Goal: Task Accomplishment & Management: Contribute content

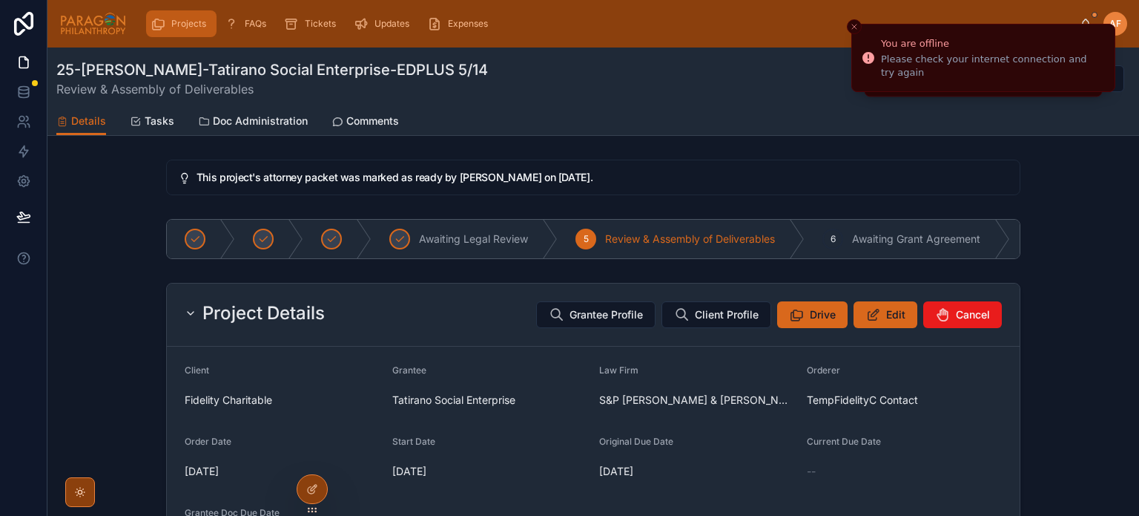
drag, startPoint x: 170, startPoint y: 30, endPoint x: 129, endPoint y: 5, distance: 47.6
click at [170, 30] on div "Projects" at bounding box center [182, 24] width 62 height 24
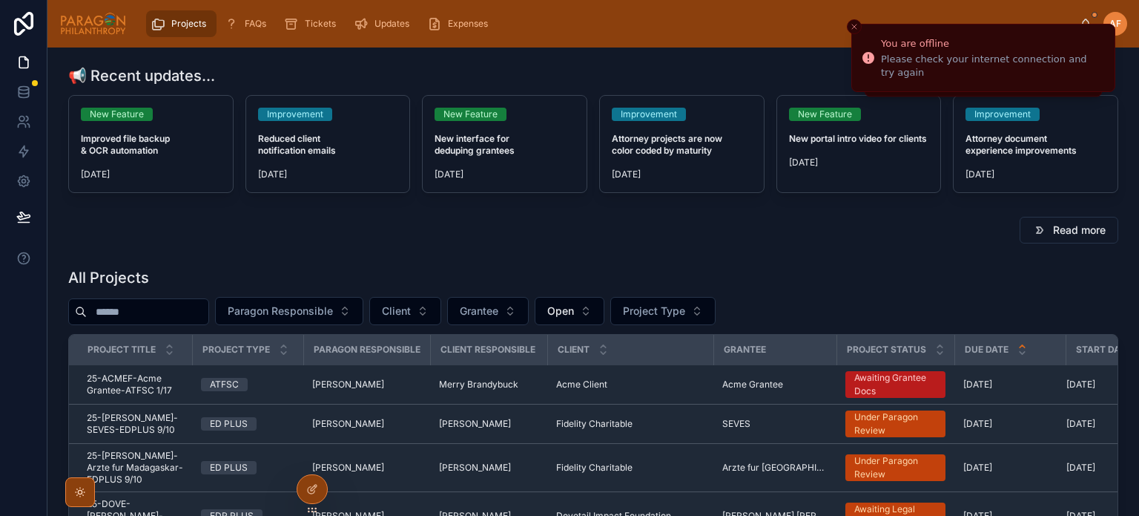
click at [205, 301] on div at bounding box center [138, 311] width 141 height 27
click at [203, 309] on input "text" at bounding box center [148, 311] width 122 height 21
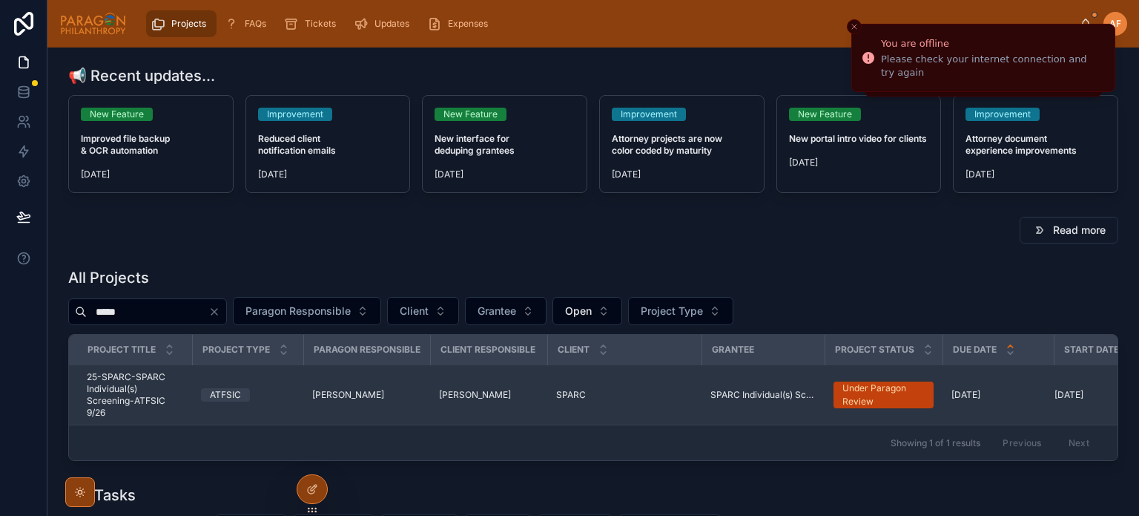
type input "*****"
click at [602, 406] on td "SPARC SPARC" at bounding box center [624, 395] width 154 height 60
click at [596, 389] on div "SPARC SPARC" at bounding box center [624, 395] width 136 height 12
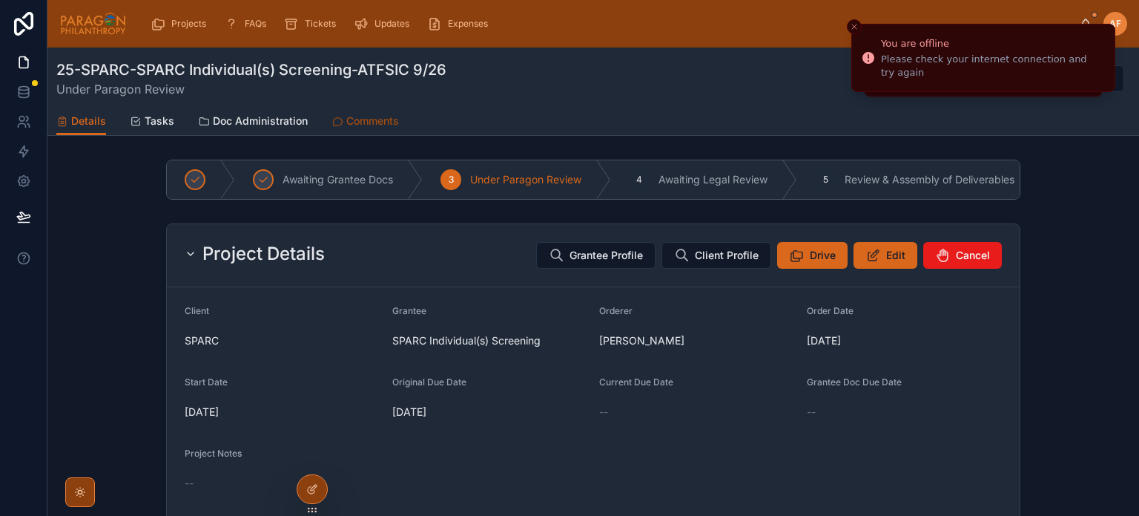
click at [379, 114] on span "Comments" at bounding box center [372, 120] width 53 height 15
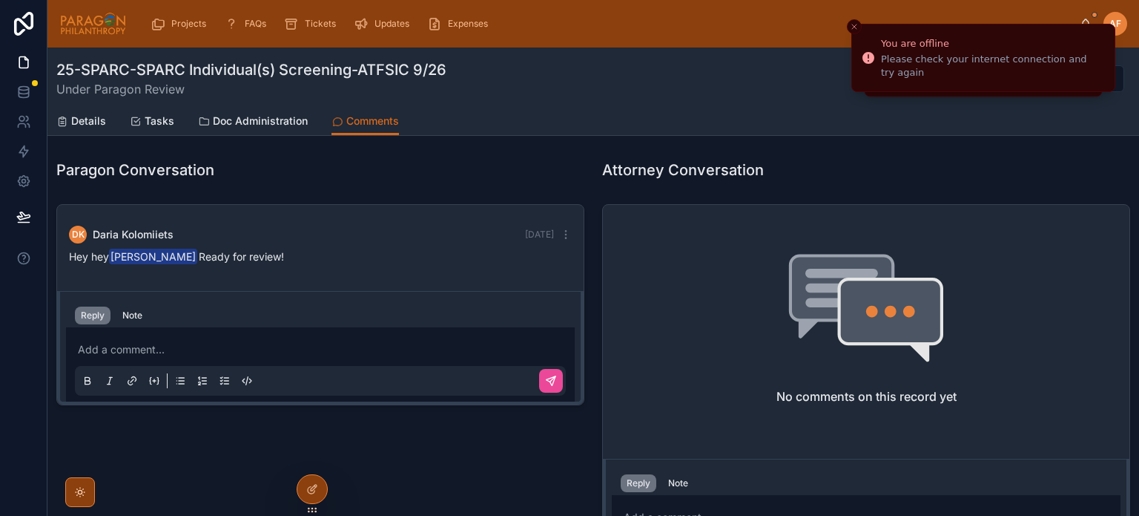
click at [276, 350] on p at bounding box center [323, 349] width 491 height 15
click at [539, 378] on button at bounding box center [551, 381] width 24 height 24
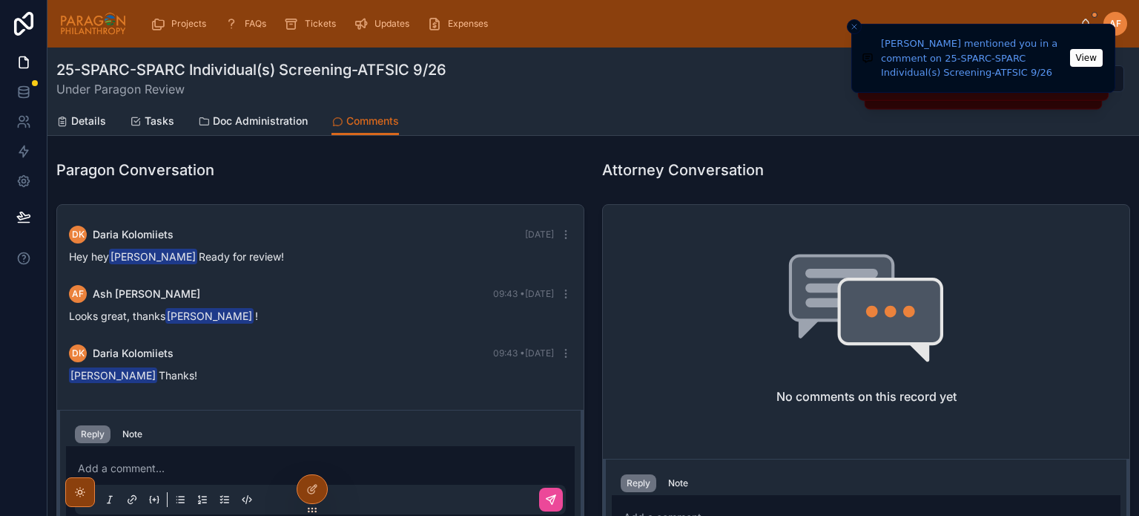
click at [780, 79] on div "25-SPARC-SPARC Individual(s) Screening-ATFSIC 9/26 Under Paragon Review Back to…" at bounding box center [593, 78] width 1074 height 39
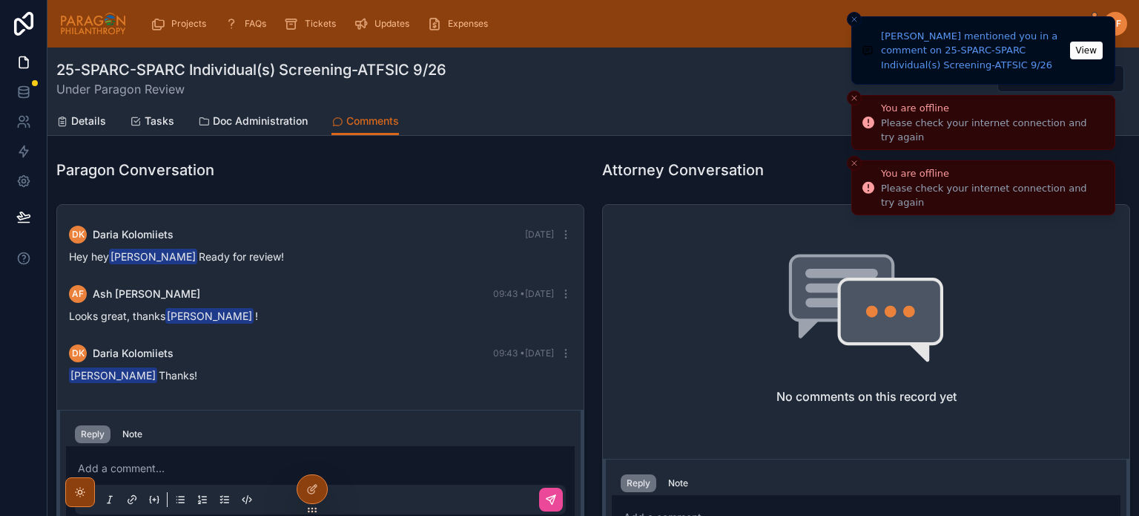
click at [854, 26] on button "Close toast" at bounding box center [854, 19] width 15 height 15
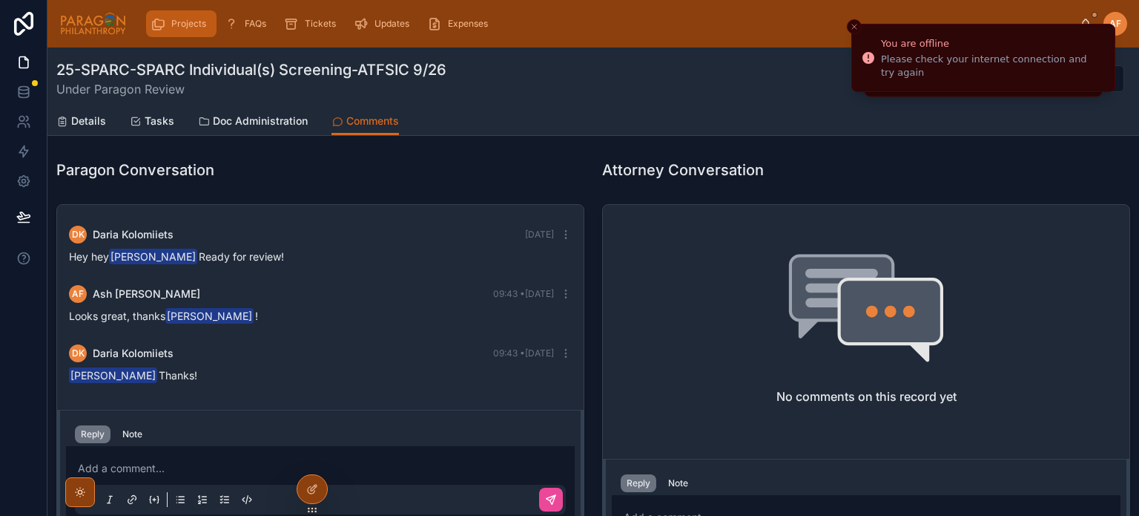
click at [159, 33] on div "Projects" at bounding box center [182, 24] width 62 height 24
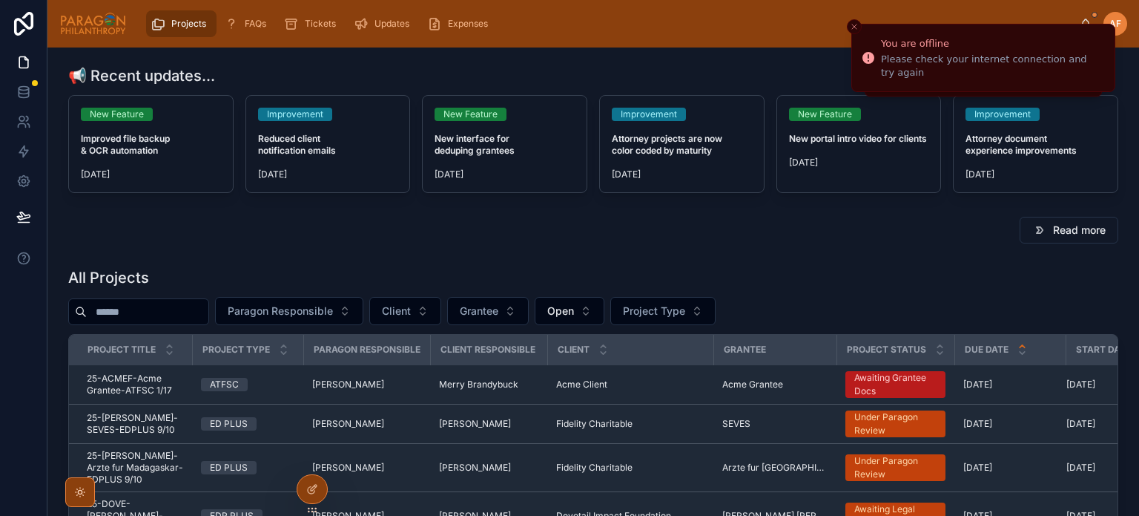
drag, startPoint x: 202, startPoint y: 306, endPoint x: 166, endPoint y: 260, distance: 58.2
click at [200, 306] on input "text" at bounding box center [148, 311] width 122 height 21
type input "***"
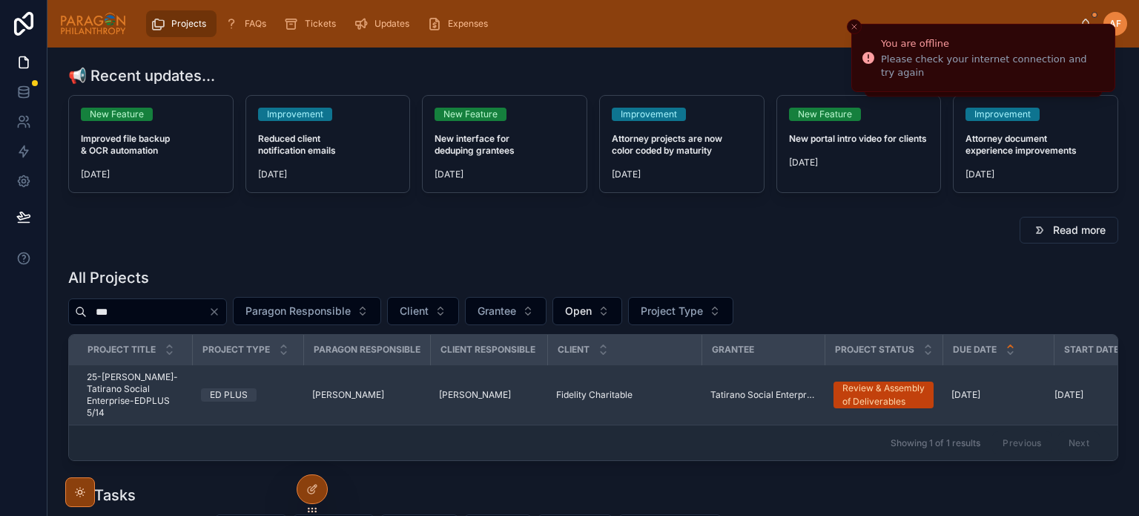
click at [169, 406] on span "25-[PERSON_NAME]-Tatirano Social Enterprise-EDPLUS 5/14" at bounding box center [135, 394] width 96 height 47
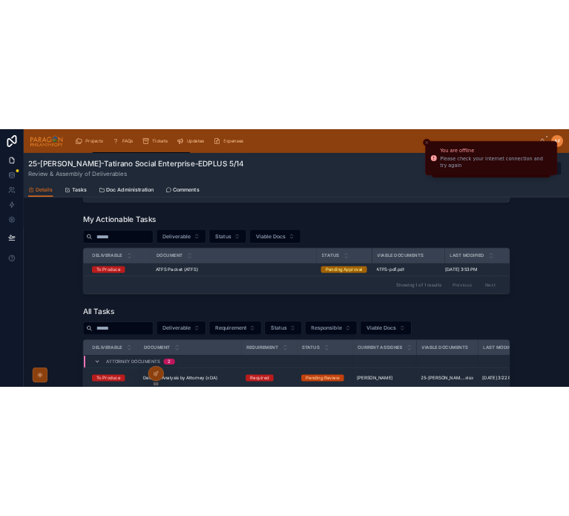
scroll to position [1335, 0]
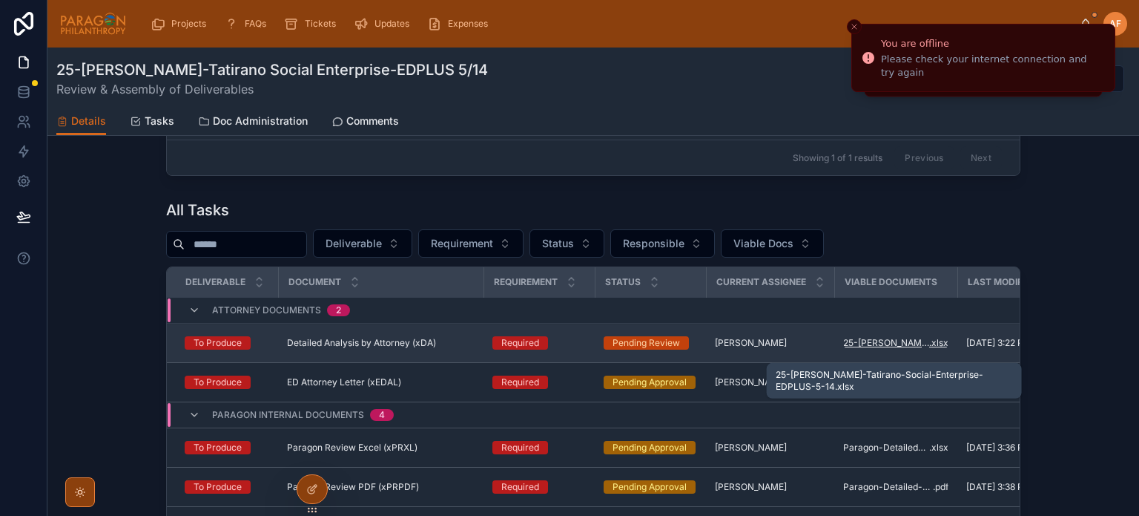
click at [853, 349] on span "25-[PERSON_NAME]-Tatirano-Social-Enterprise-EDPLUS-5-14" at bounding box center [886, 343] width 86 height 12
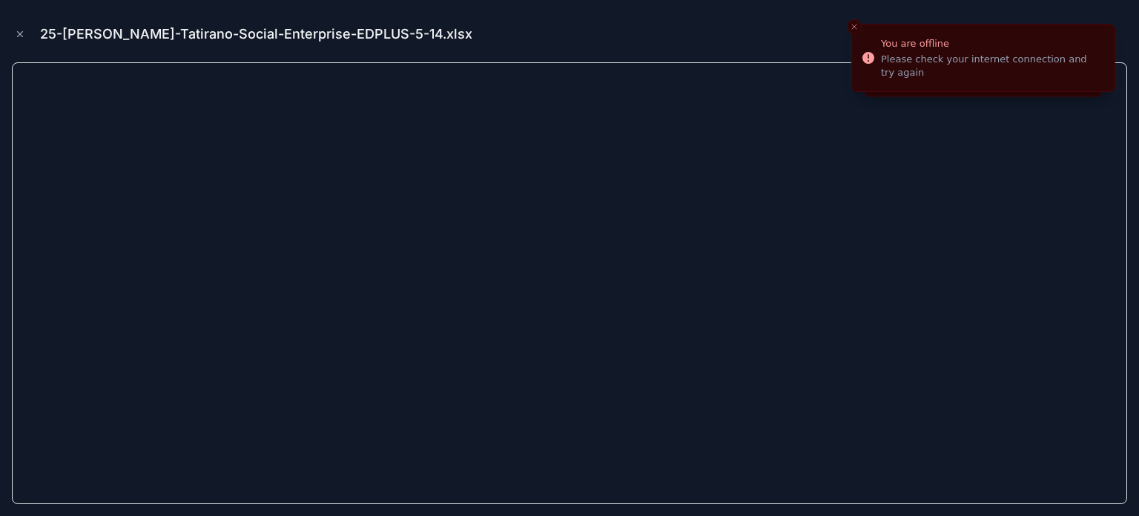
click at [695, 22] on div "25-[PERSON_NAME]-Tatirano-Social-Enterprise-EDPLUS-5-14.xlsx" at bounding box center [570, 34] width 1116 height 45
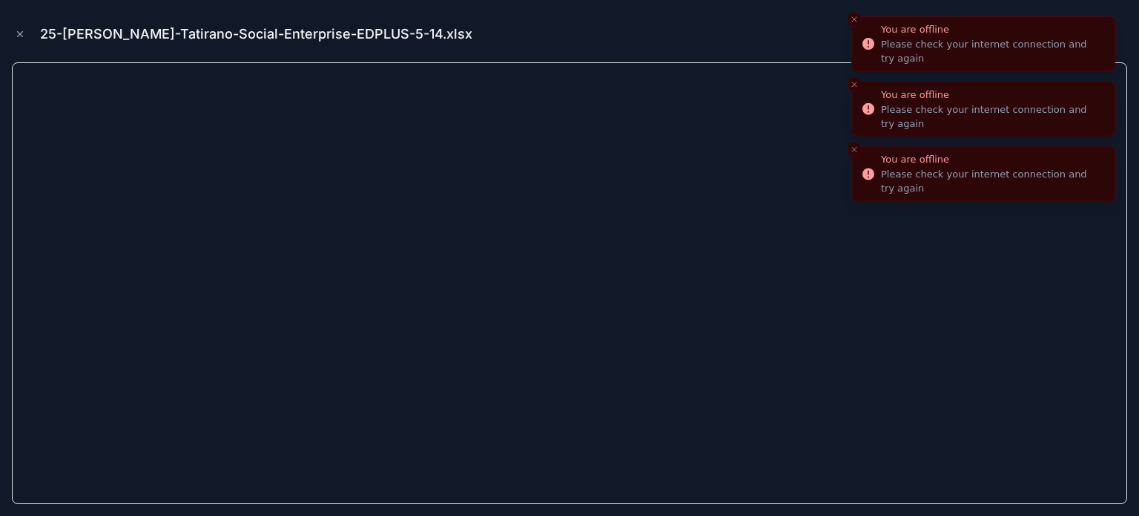
click at [855, 19] on icon "Close toast" at bounding box center [854, 19] width 9 height 9
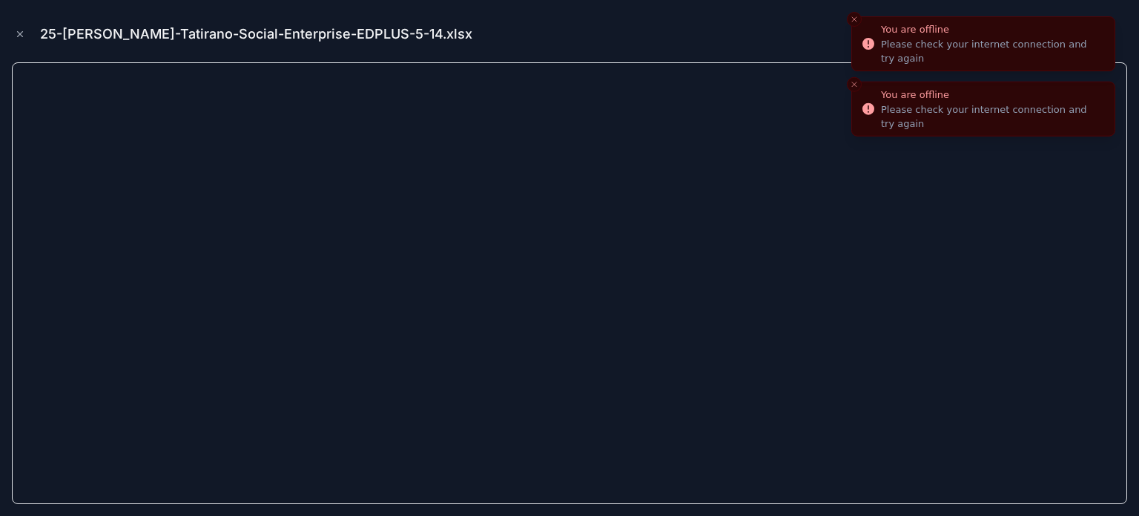
click at [858, 21] on icon "Close toast" at bounding box center [854, 19] width 9 height 9
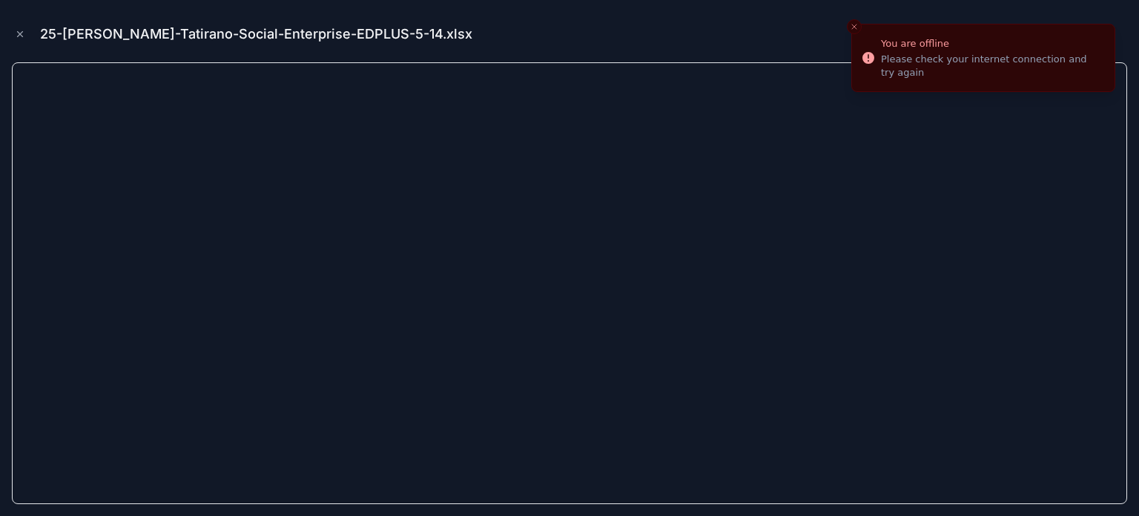
click at [855, 22] on icon "Close toast" at bounding box center [854, 26] width 9 height 9
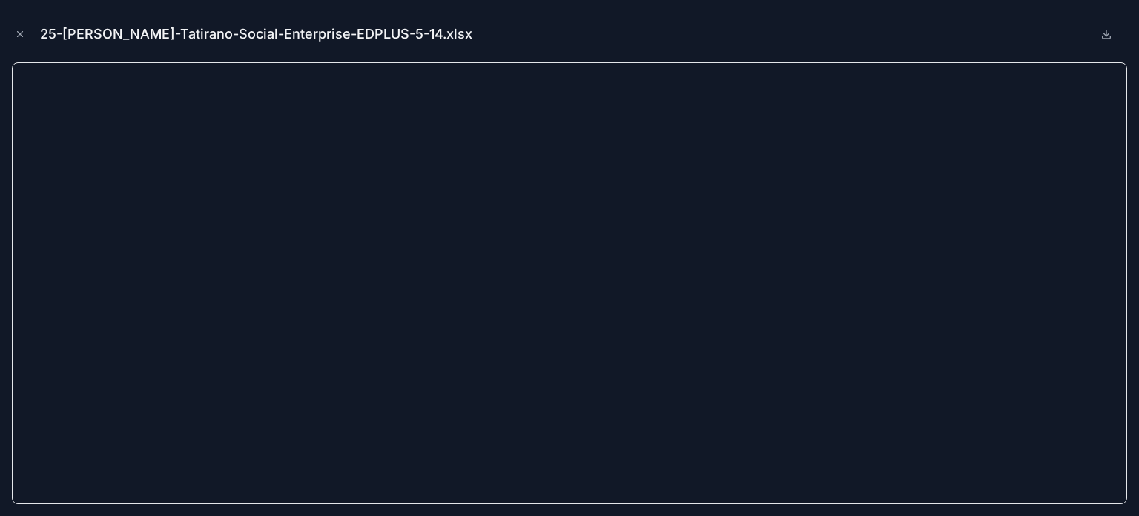
click at [1102, 45] on div "25-[PERSON_NAME]-Tatirano-Social-Enterprise-EDPLUS-5-14.xlsx" at bounding box center [570, 34] width 1116 height 45
click at [1103, 36] on icon at bounding box center [1107, 34] width 12 height 12
drag, startPoint x: 17, startPoint y: 34, endPoint x: 36, endPoint y: 55, distance: 28.3
click at [17, 34] on icon "Close modal" at bounding box center [20, 34] width 10 height 10
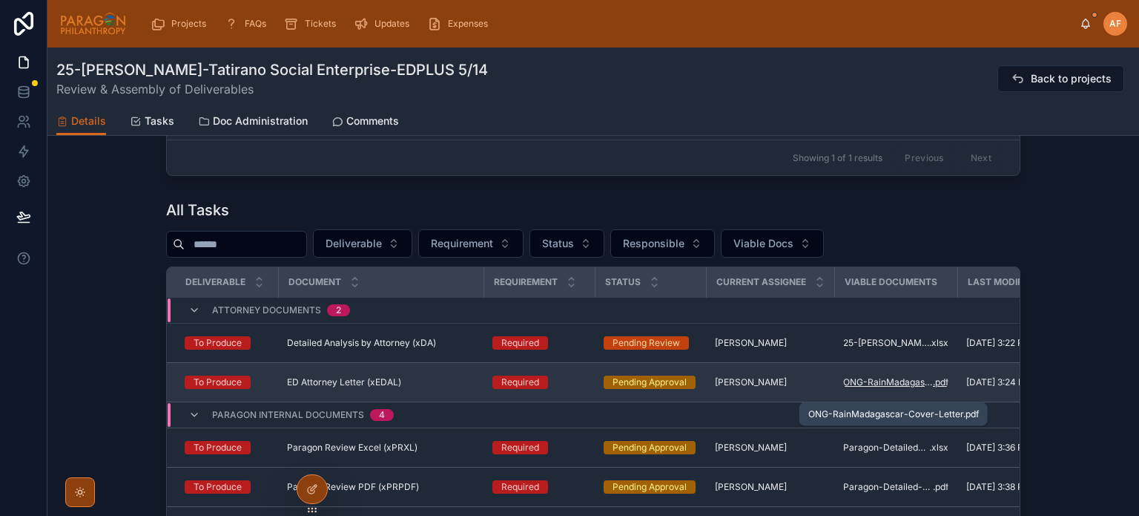
drag, startPoint x: 811, startPoint y: 395, endPoint x: 866, endPoint y: 389, distance: 55.3
click at [866, 388] on span "ONG-RainMadagascar-Cover-Letter" at bounding box center [888, 382] width 90 height 12
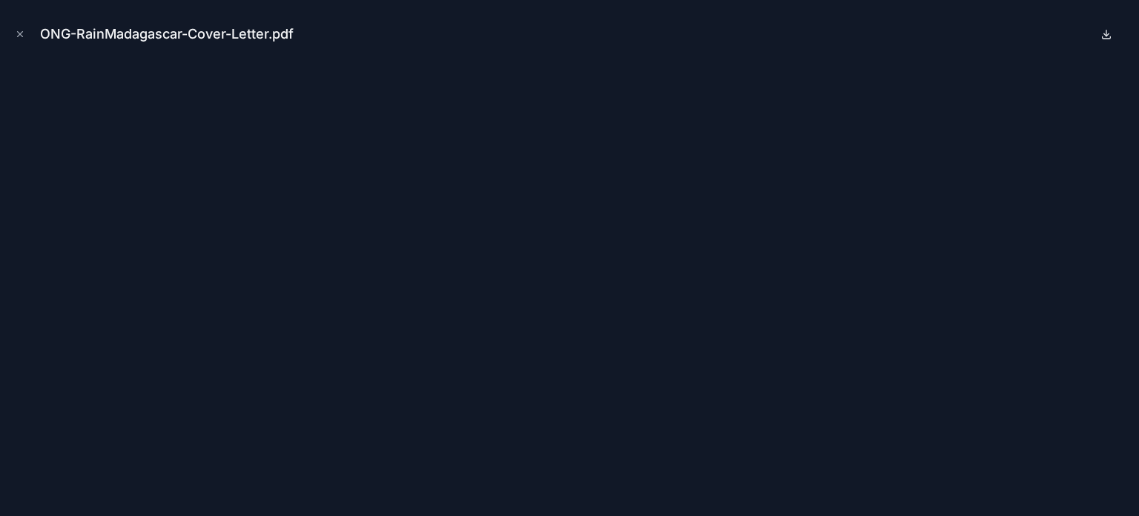
click at [1104, 31] on icon at bounding box center [1107, 34] width 12 height 12
click at [21, 31] on icon "Close modal" at bounding box center [20, 34] width 10 height 10
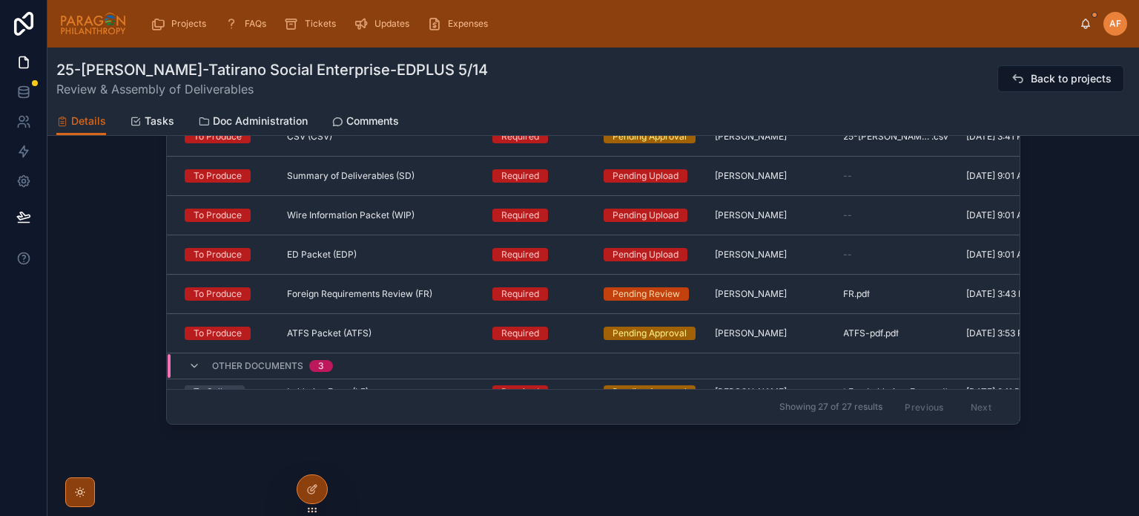
scroll to position [165, 0]
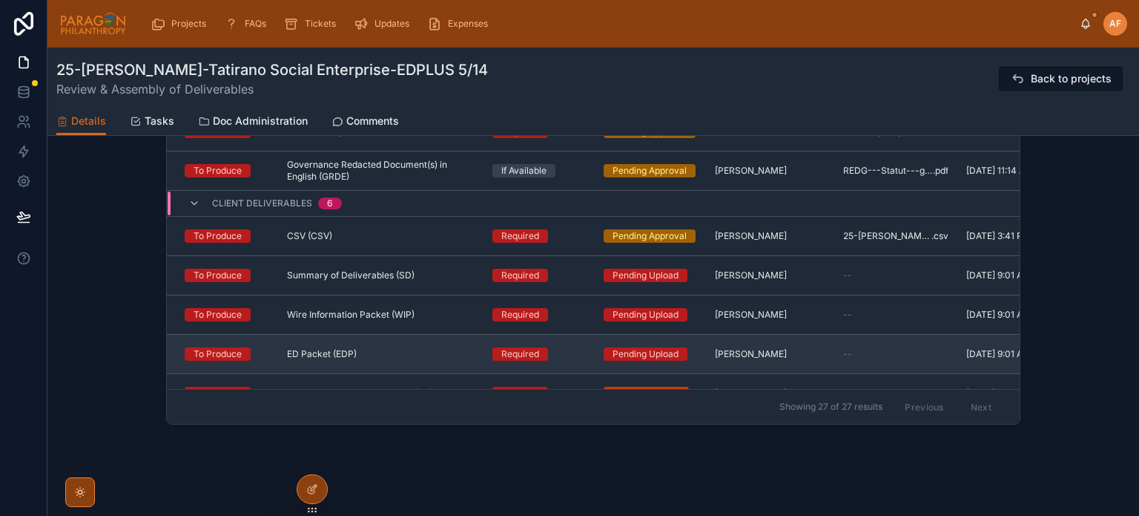
click at [401, 360] on div "ED Packet (EDP) ED Packet (EDP)" at bounding box center [381, 354] width 188 height 12
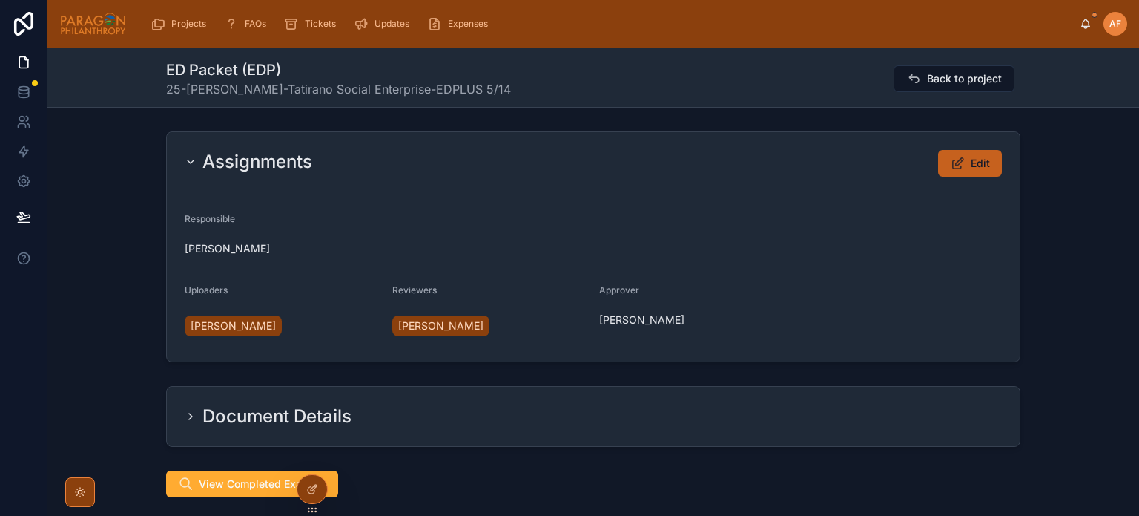
click at [979, 174] on button "Edit" at bounding box center [970, 163] width 64 height 27
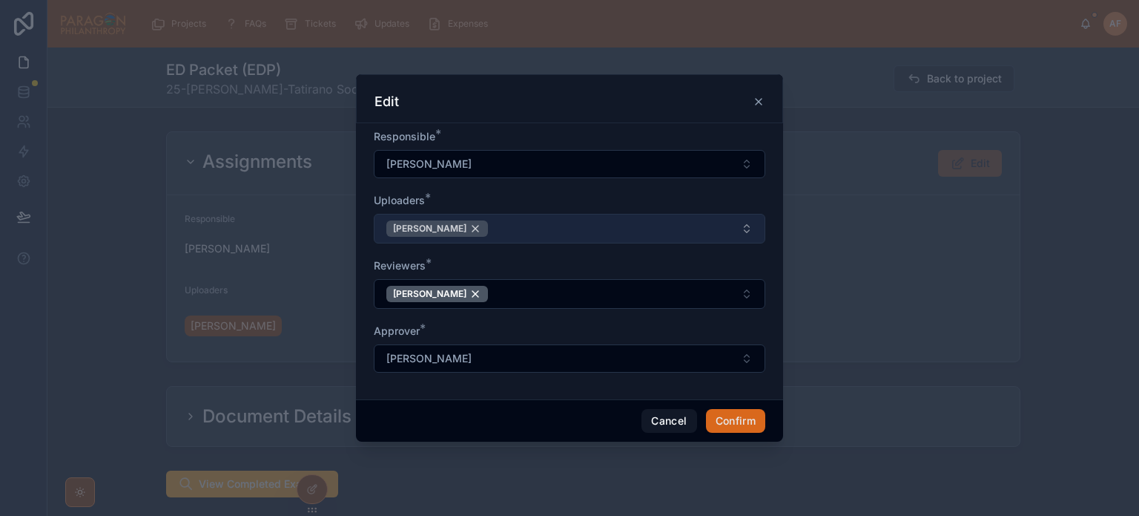
click at [464, 225] on div "[PERSON_NAME]" at bounding box center [437, 228] width 102 height 16
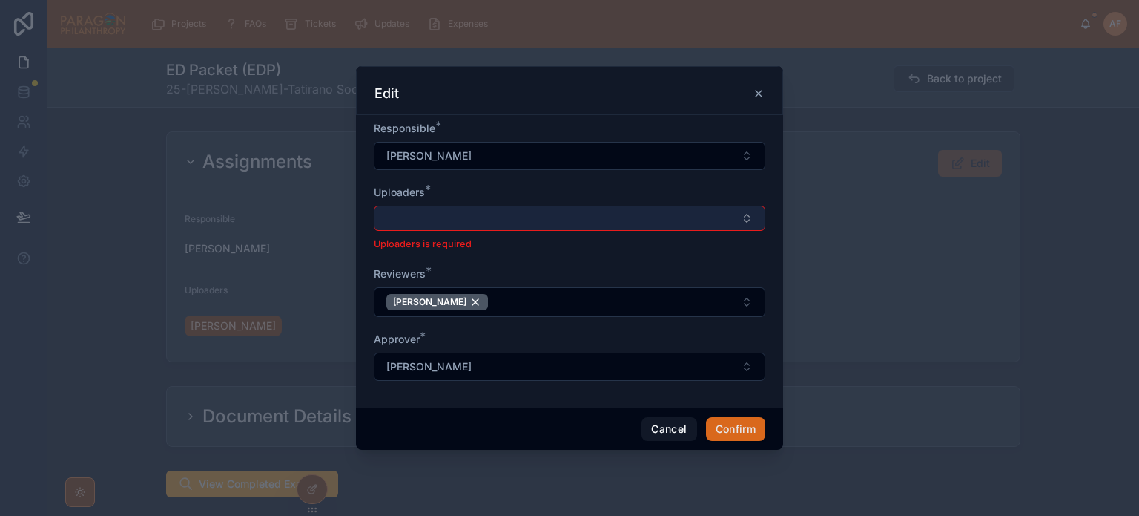
click at [464, 220] on button "Select Button" at bounding box center [570, 217] width 392 height 25
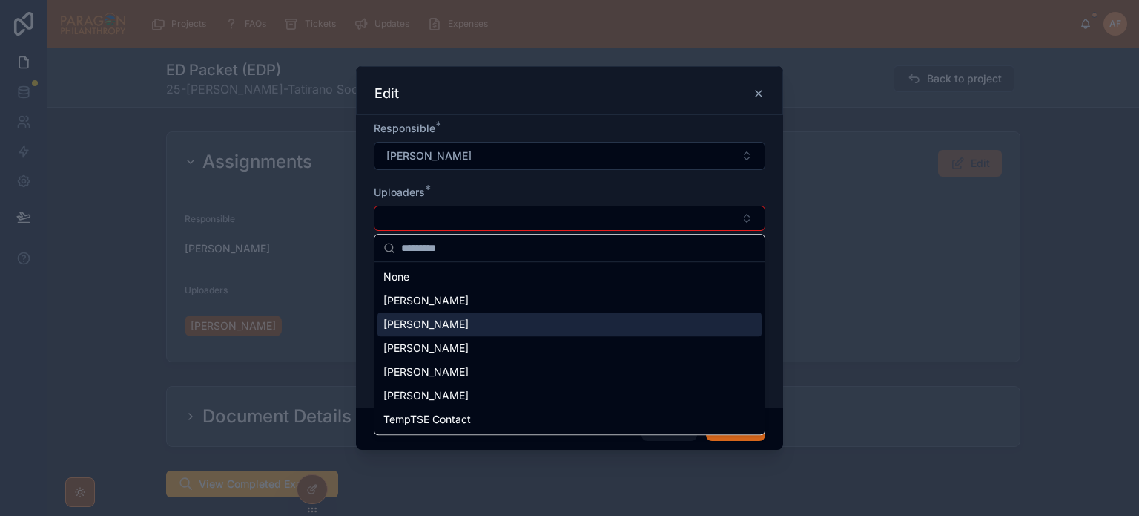
click at [424, 317] on span "[PERSON_NAME]" at bounding box center [425, 324] width 85 height 15
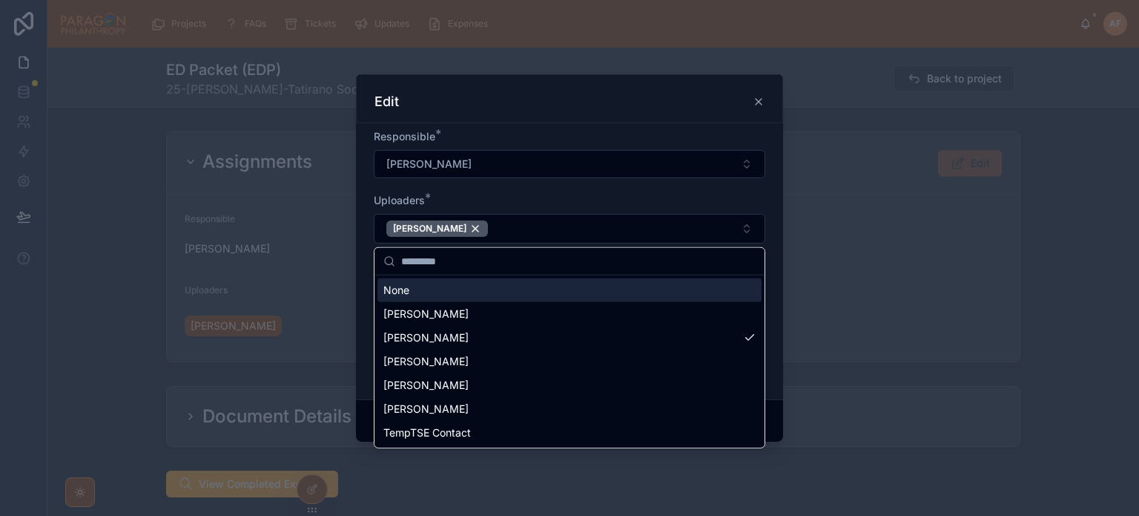
click at [539, 185] on form "Responsible * [PERSON_NAME] Uploaders * [PERSON_NAME] Reviewers * [PERSON_NAME]…" at bounding box center [570, 258] width 392 height 258
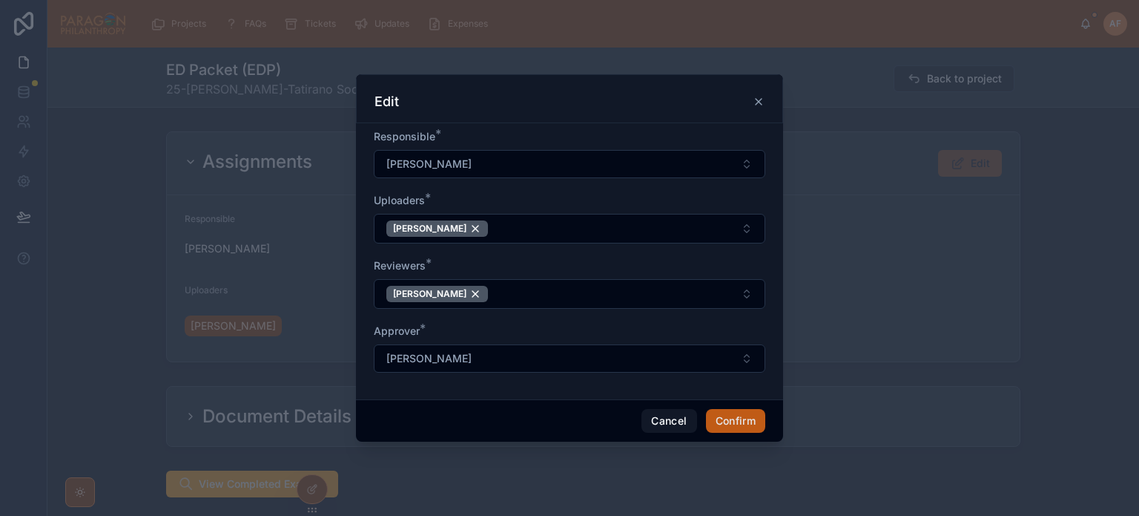
click at [726, 424] on button "Confirm" at bounding box center [735, 421] width 59 height 24
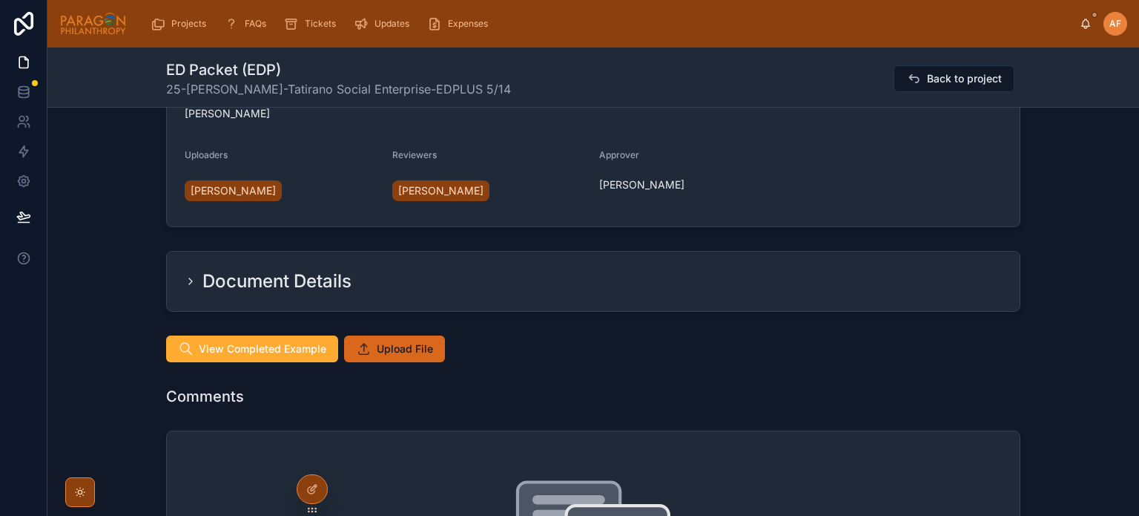
scroll to position [223, 0]
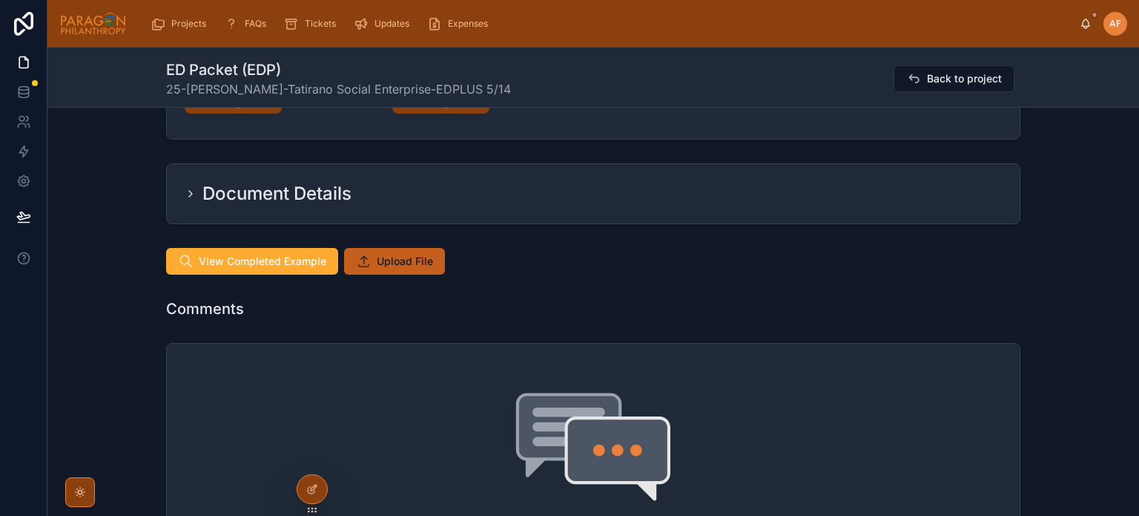
click at [394, 248] on button "Upload File" at bounding box center [394, 261] width 101 height 27
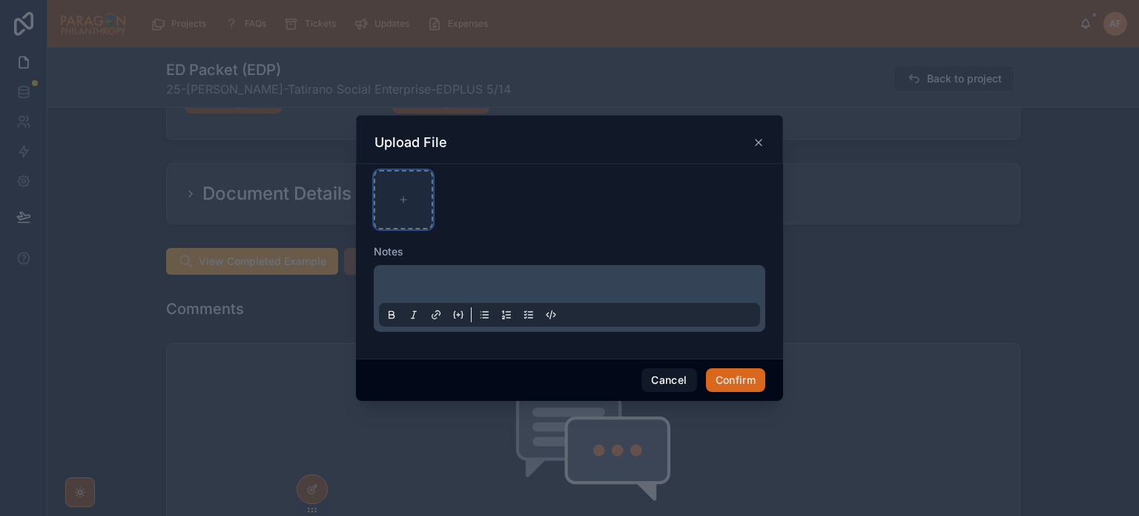
click at [404, 200] on icon at bounding box center [403, 199] width 10 height 10
type input "**********"
click at [732, 379] on button "Confirm" at bounding box center [735, 380] width 59 height 24
